Goal: Transaction & Acquisition: Purchase product/service

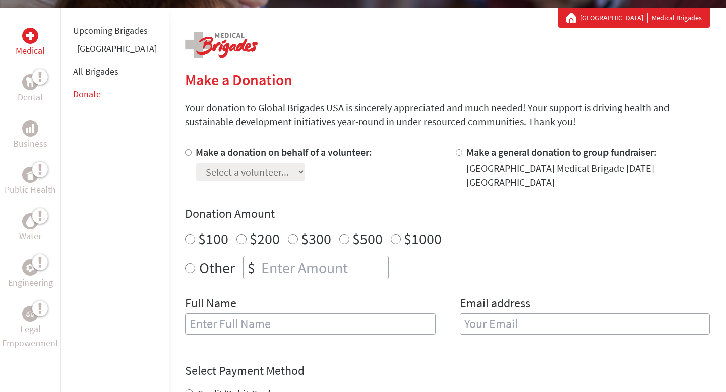
scroll to position [181, 0]
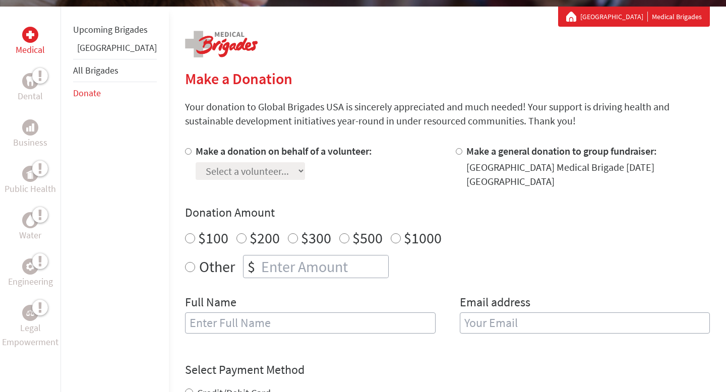
click at [185, 151] on div at bounding box center [190, 166] width 11 height 44
click at [185, 152] on input "Make a donation on behalf of a volunteer:" at bounding box center [188, 151] width 7 height 7
radio input "true"
click at [219, 169] on select "Select a volunteer... [PERSON_NAME] [PERSON_NAME] Chase Little Dakota [PERSON_N…" at bounding box center [250, 171] width 109 height 18
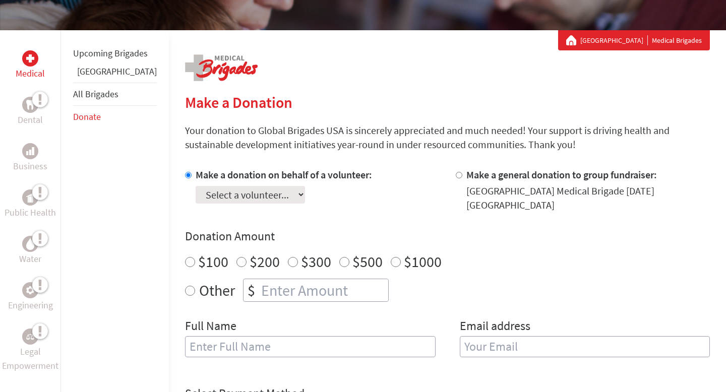
scroll to position [0, 0]
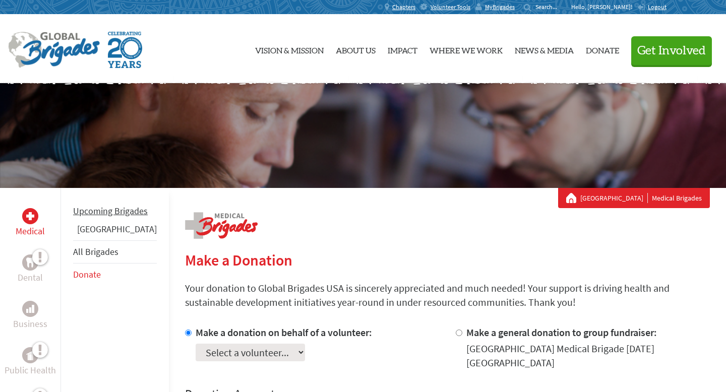
click at [95, 217] on link "Upcoming Brigades" at bounding box center [110, 211] width 75 height 12
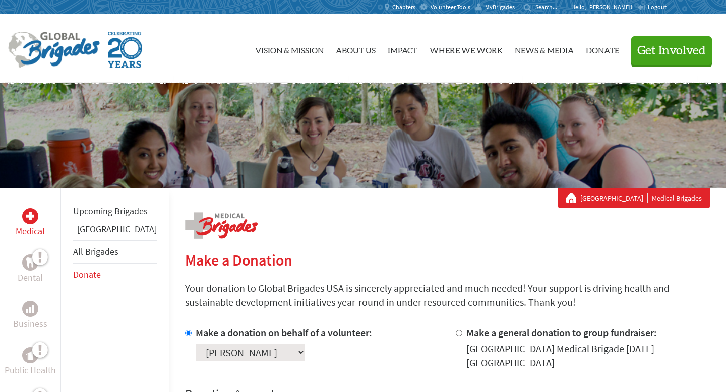
click at [619, 7] on p "Hello, [PERSON_NAME]!" at bounding box center [604, 7] width 66 height 8
click at [515, 7] on span "MyBrigades" at bounding box center [500, 7] width 30 height 8
